Goal: Find specific page/section: Find specific page/section

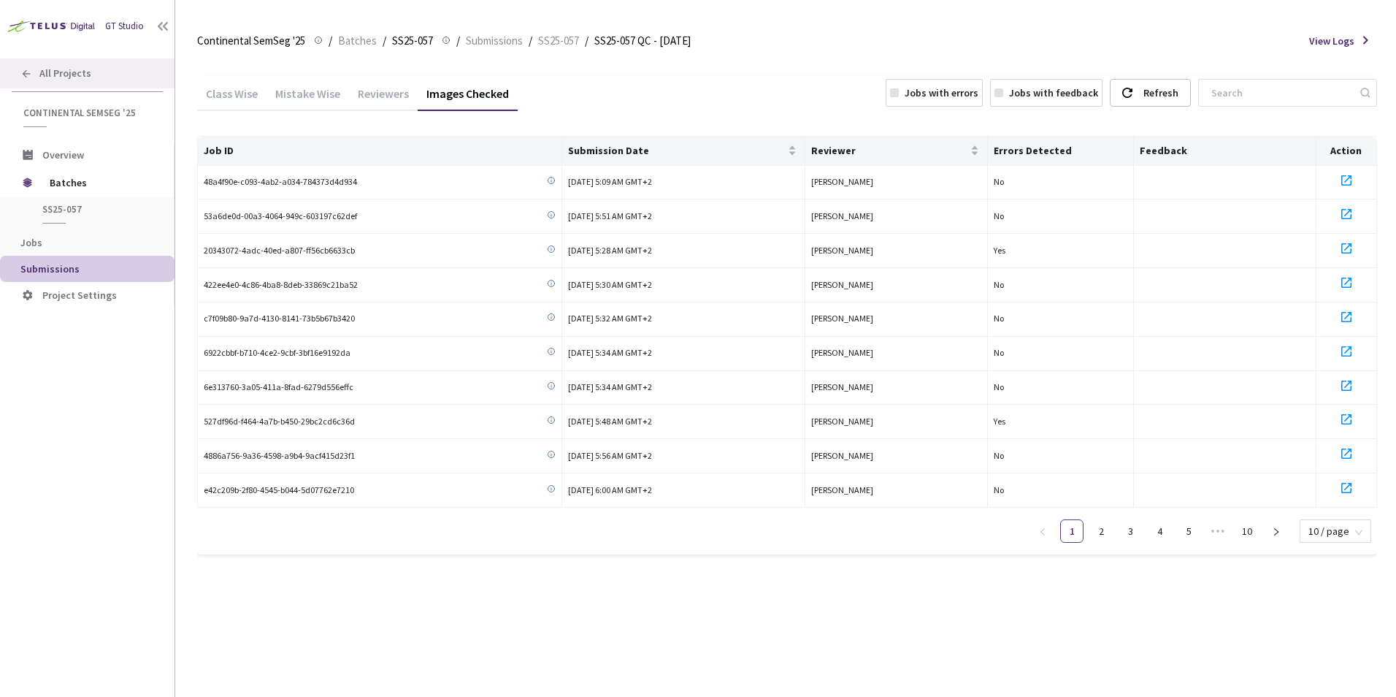
click at [105, 66] on div "All Projects" at bounding box center [87, 73] width 175 height 30
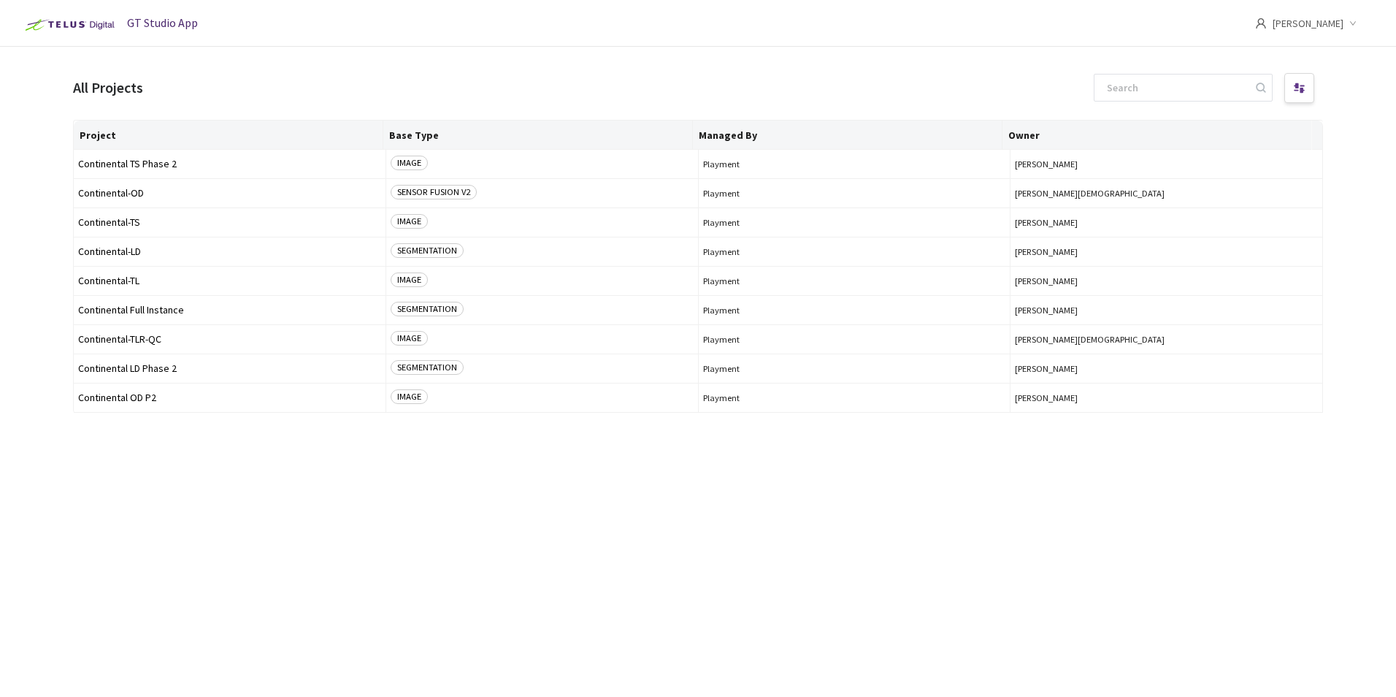
click at [1336, 36] on span "[PERSON_NAME]" at bounding box center [1308, 23] width 71 height 47
click at [505, 37] on header "GT Studio App [PERSON_NAME]" at bounding box center [698, 23] width 1396 height 47
click at [84, 32] on img at bounding box center [69, 24] width 102 height 23
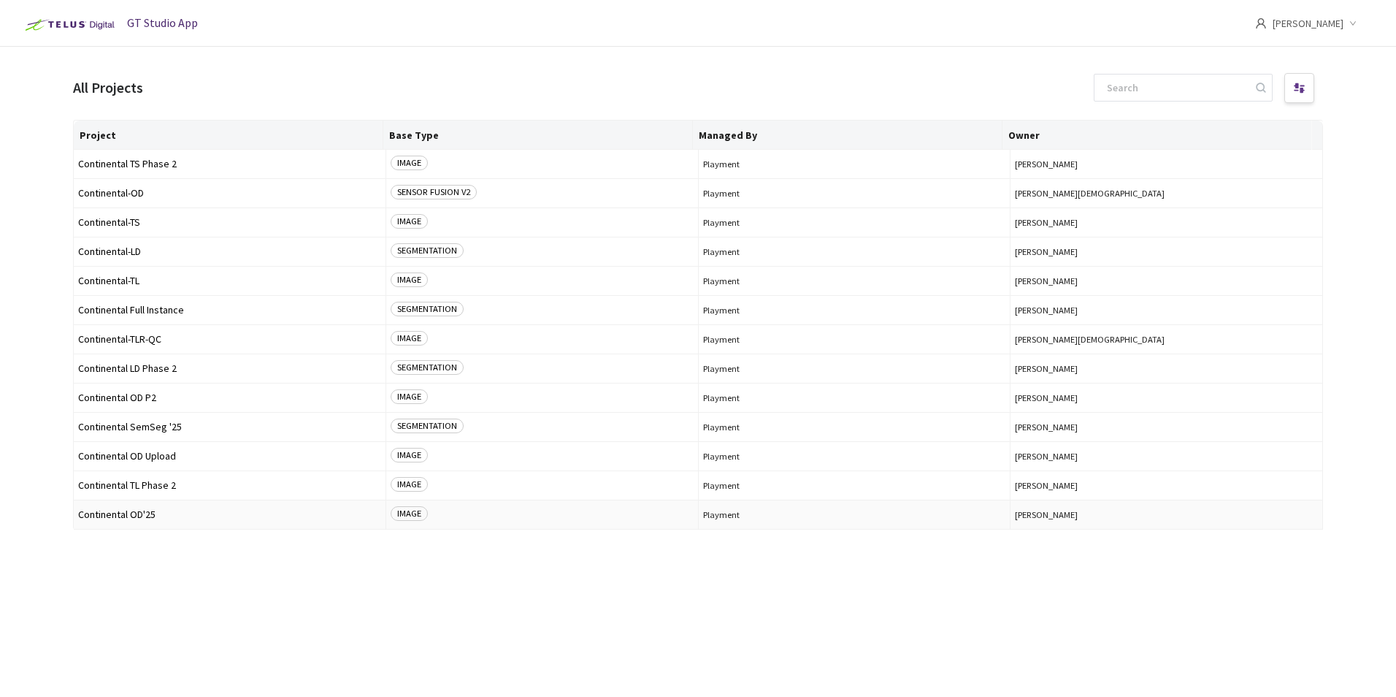
click at [137, 511] on span "Continental OD'25" at bounding box center [229, 514] width 303 height 11
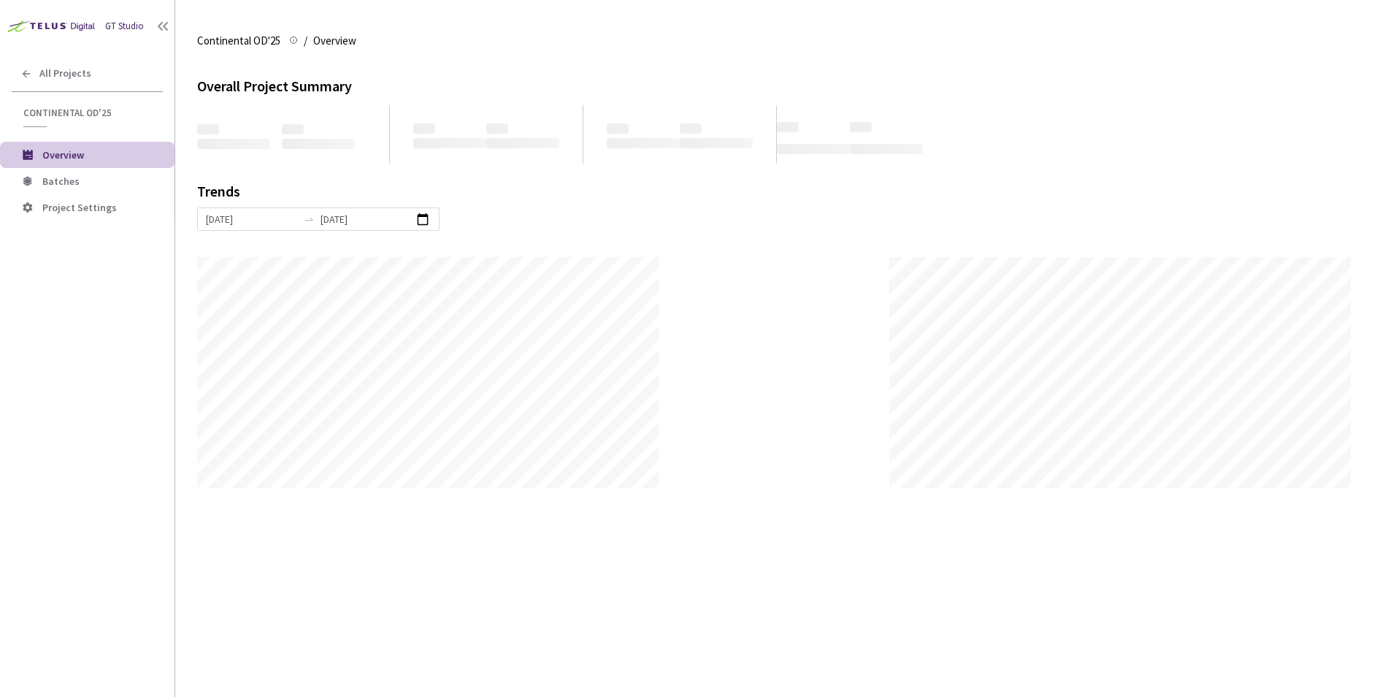
scroll to position [697, 1396]
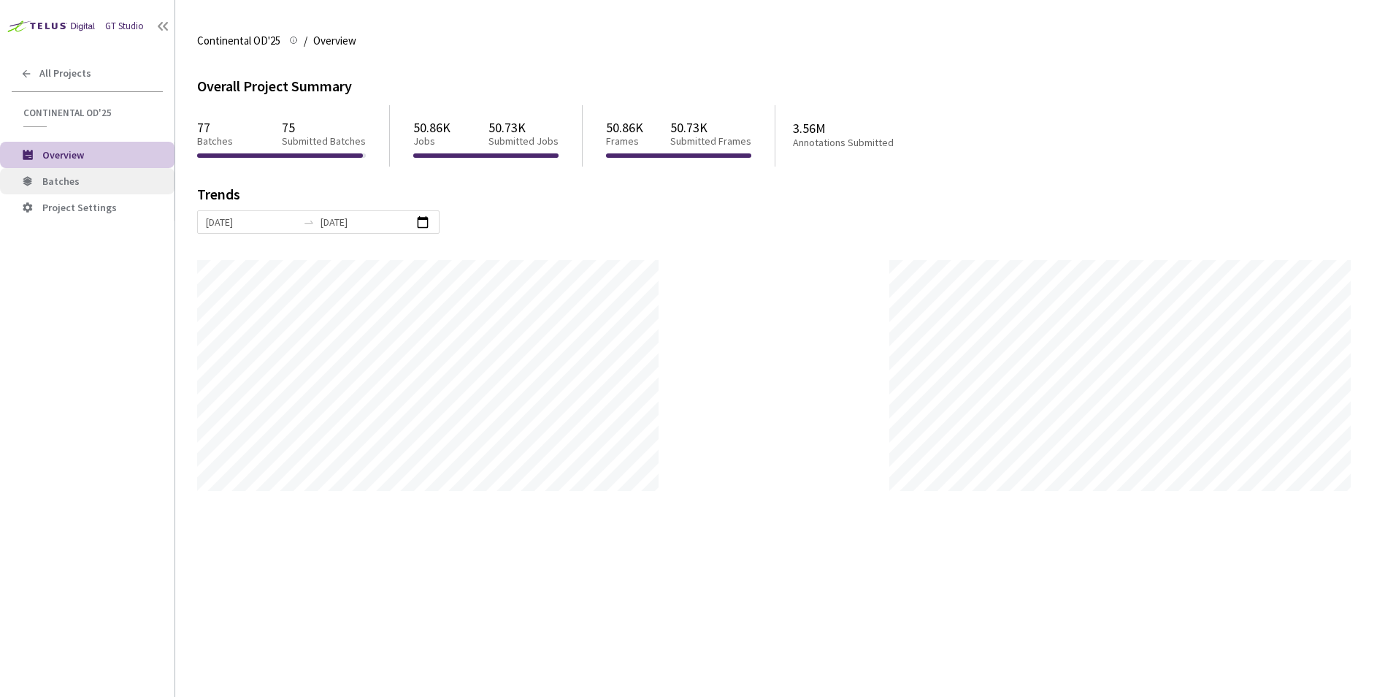
click at [60, 182] on span "Batches" at bounding box center [60, 181] width 37 height 13
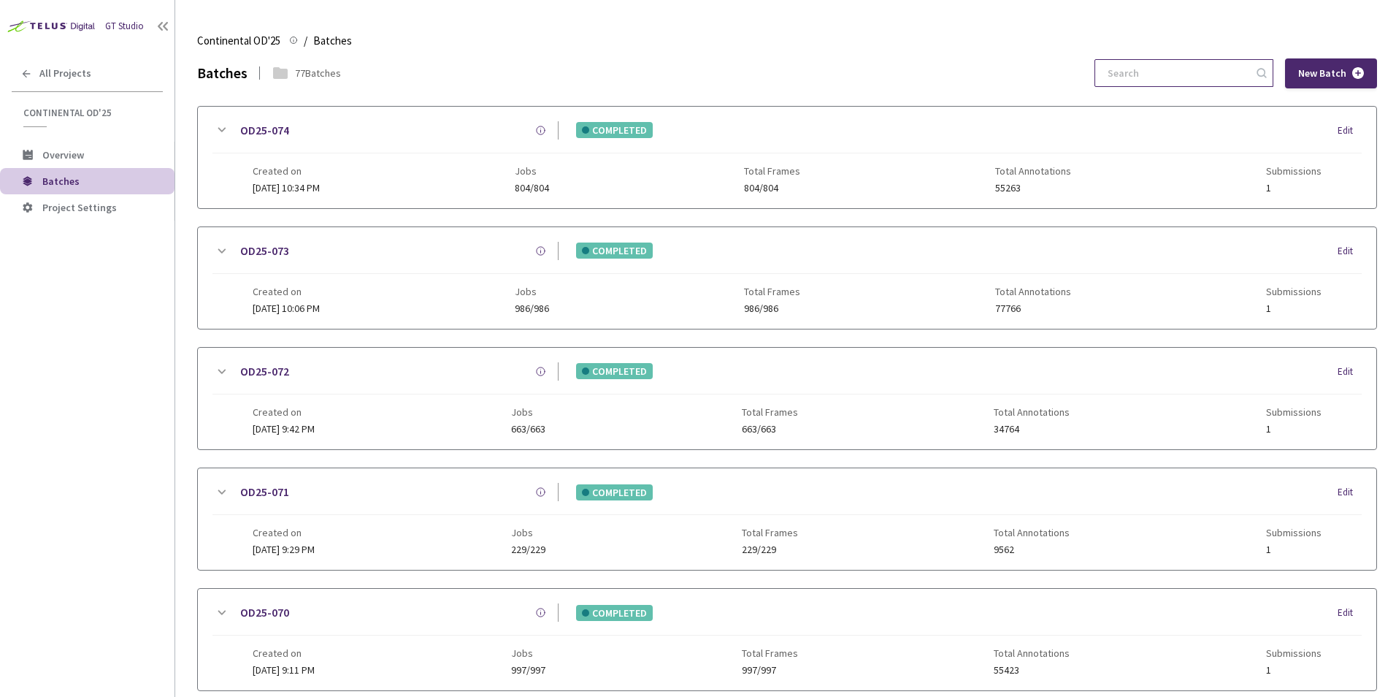
click at [1131, 80] on input at bounding box center [1177, 73] width 156 height 26
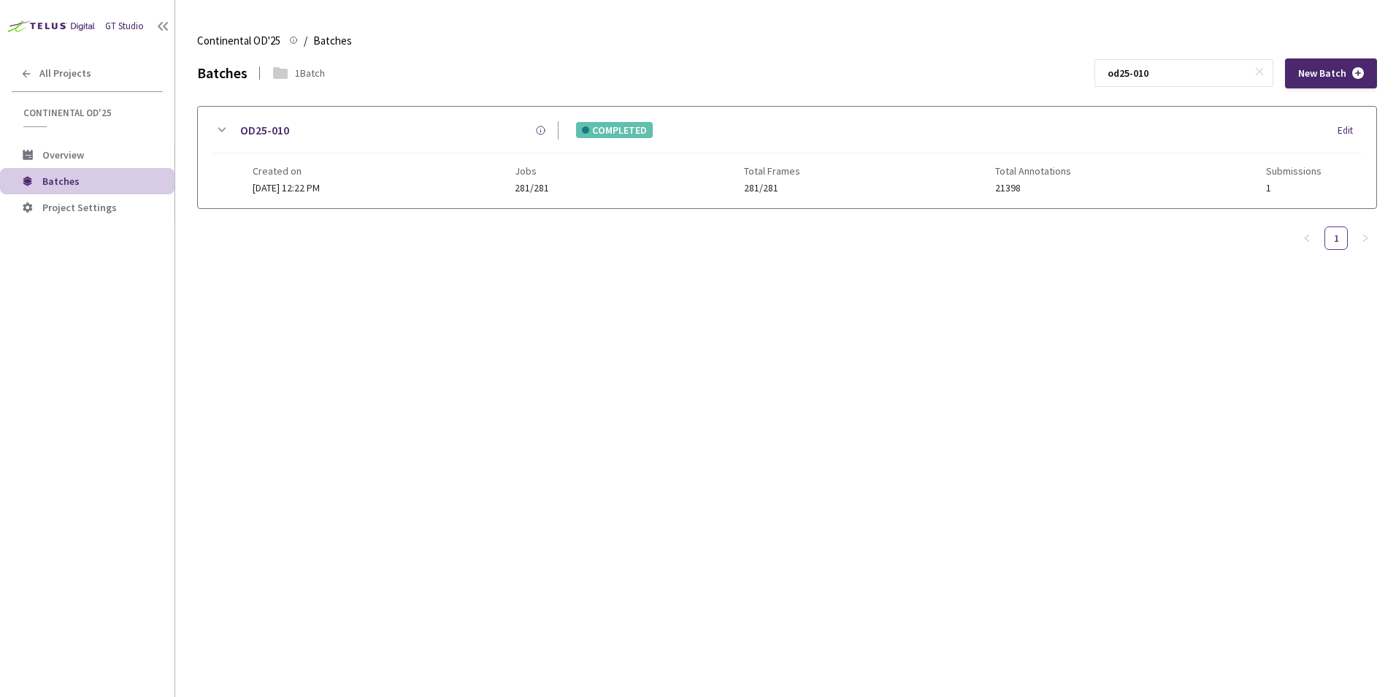
type input "od25-010"
click at [222, 124] on icon at bounding box center [222, 130] width 18 height 18
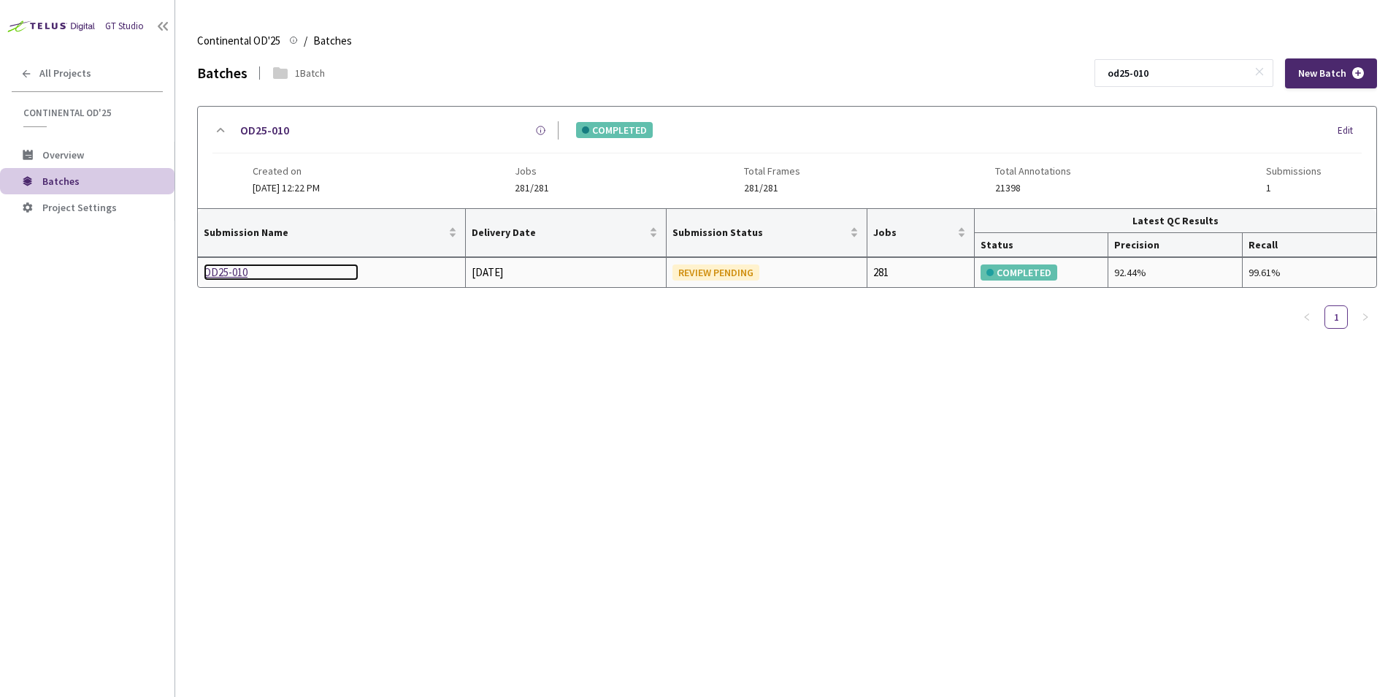
click at [237, 264] on div "OD25-010" at bounding box center [281, 273] width 155 height 18
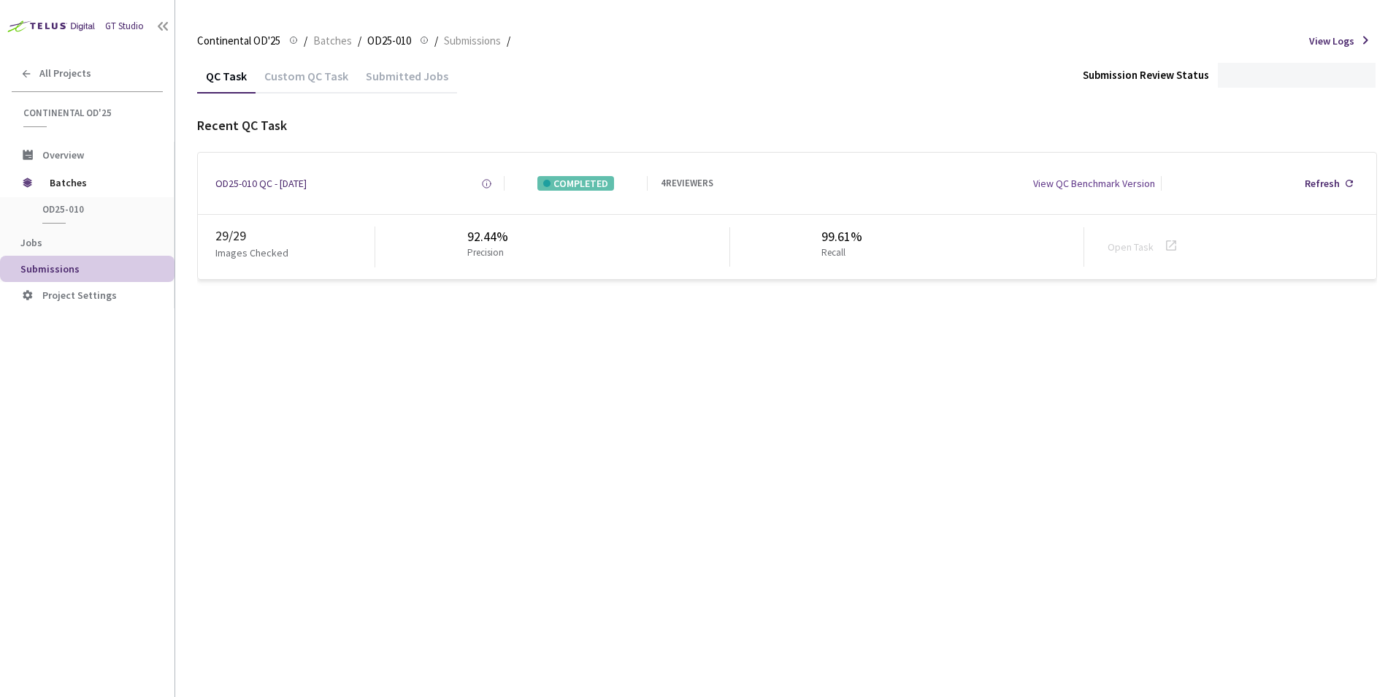
click at [337, 79] on div "Custom QC Task" at bounding box center [307, 81] width 102 height 25
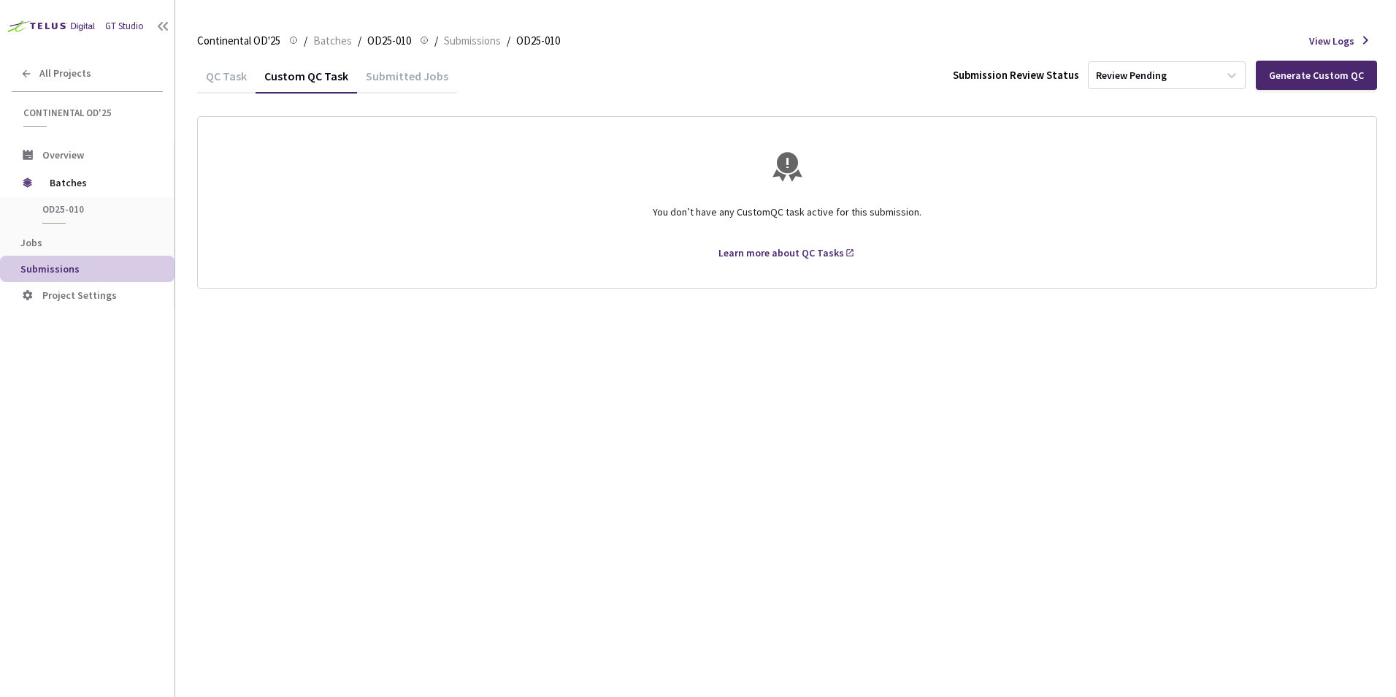
click at [53, 23] on img at bounding box center [49, 26] width 99 height 23
